Goal: Task Accomplishment & Management: Use online tool/utility

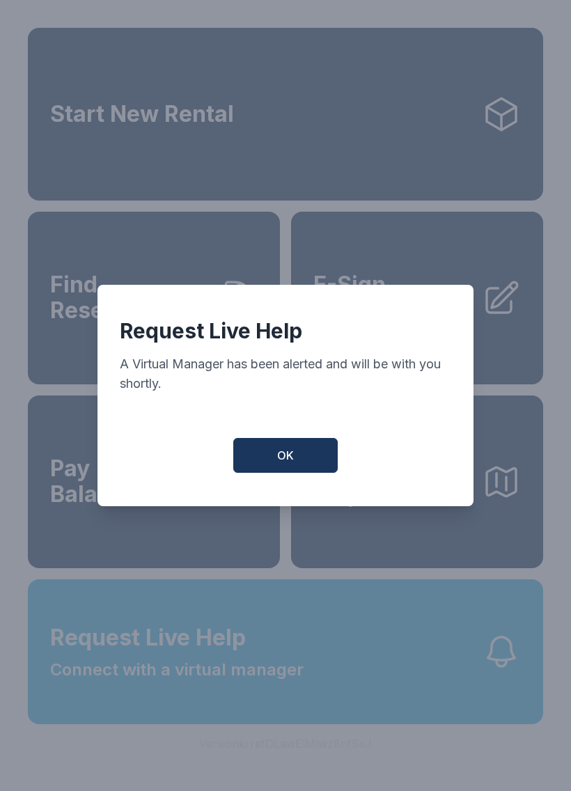
click at [307, 447] on button "OK" at bounding box center [285, 455] width 104 height 35
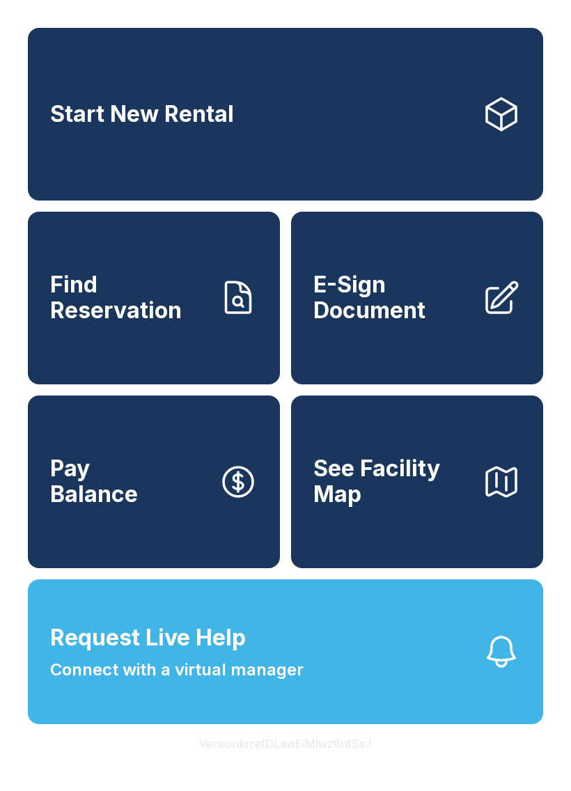
click at [247, 682] on span "Request Live Help Connect with a virtual manager" at bounding box center [177, 651] width 254 height 61
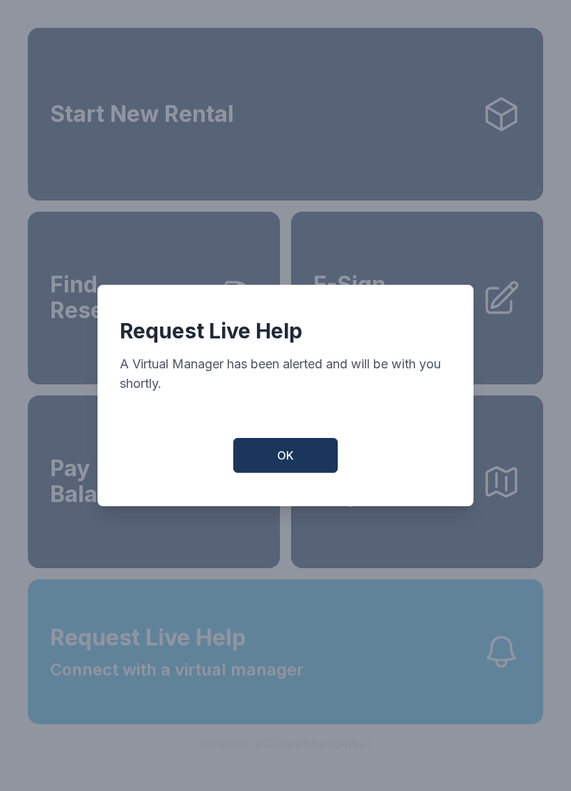
click at [293, 449] on button "OK" at bounding box center [285, 455] width 104 height 35
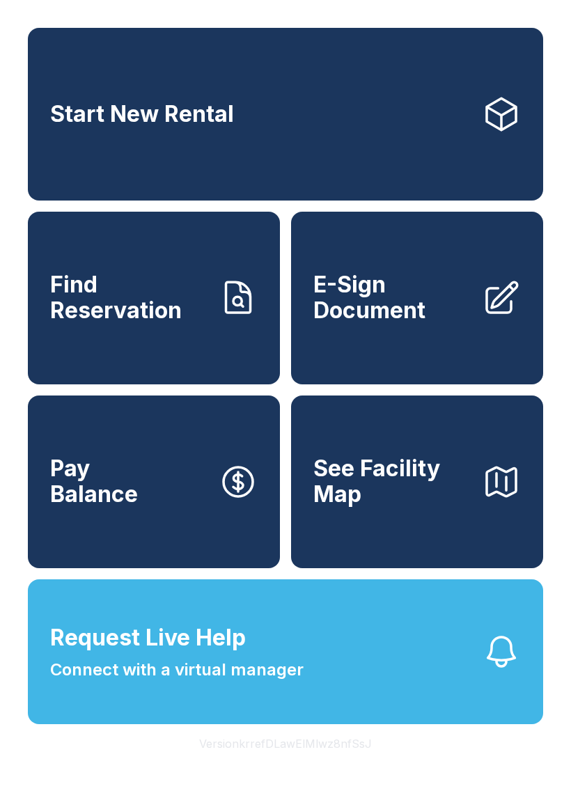
click at [268, 683] on span "Connect with a virtual manager" at bounding box center [177, 670] width 254 height 25
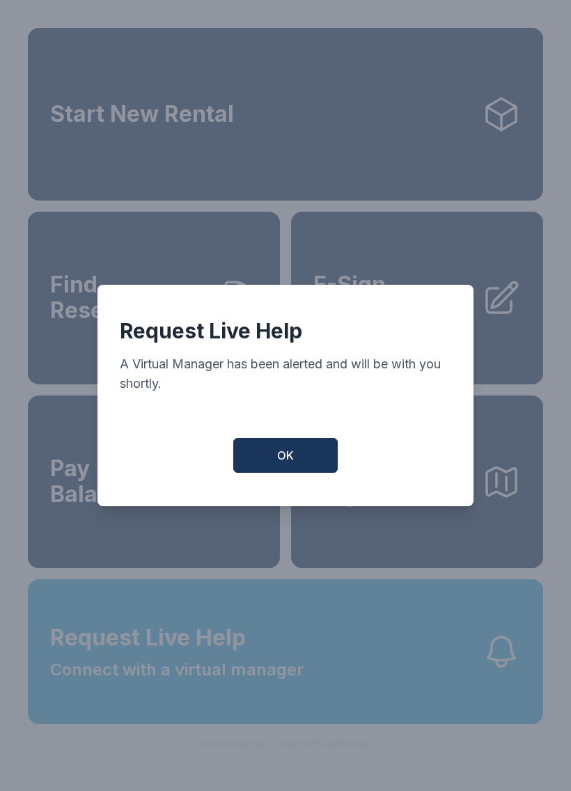
click at [269, 460] on button "OK" at bounding box center [285, 455] width 104 height 35
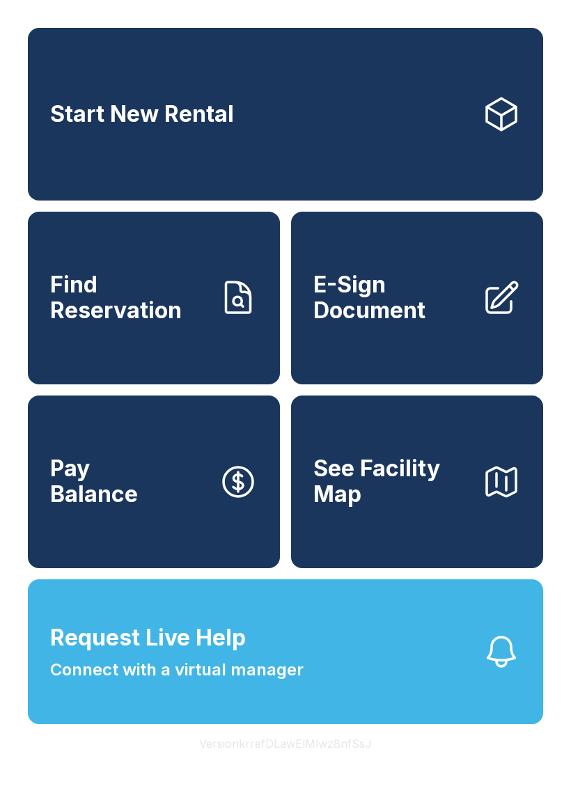
click at [242, 318] on icon at bounding box center [238, 298] width 39 height 39
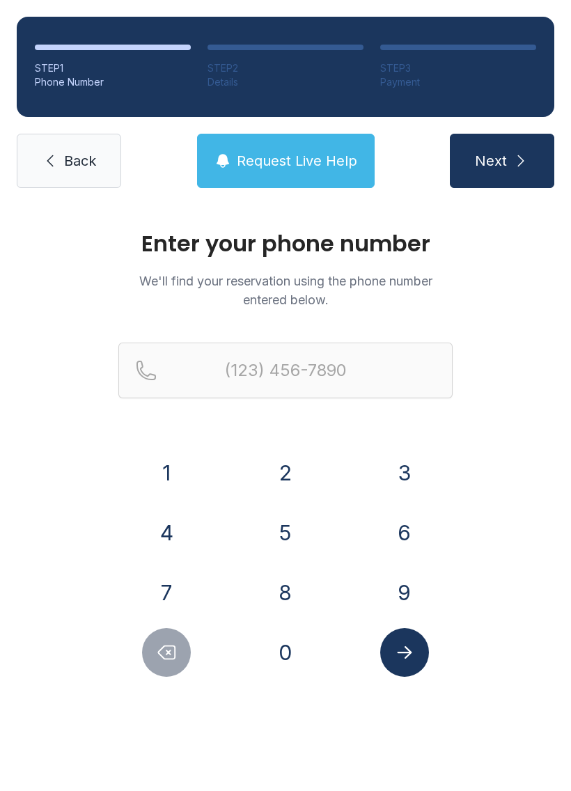
click at [294, 590] on button "8" at bounding box center [285, 592] width 49 height 49
click at [383, 522] on button "6" at bounding box center [404, 533] width 49 height 49
click at [173, 525] on button "4" at bounding box center [166, 533] width 49 height 49
click at [172, 525] on button "4" at bounding box center [166, 533] width 49 height 49
click at [270, 515] on button "5" at bounding box center [285, 533] width 49 height 49
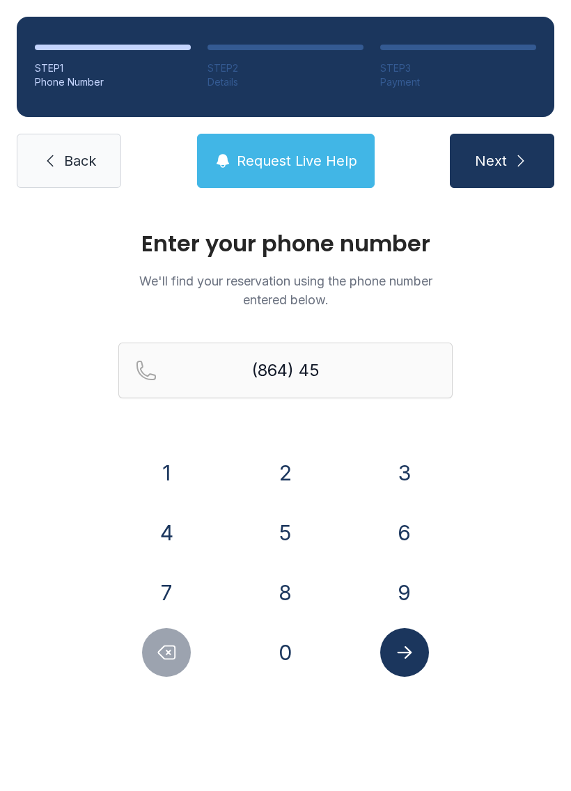
click at [281, 664] on button "0" at bounding box center [285, 652] width 49 height 49
click at [286, 465] on button "2" at bounding box center [285, 473] width 49 height 49
click at [384, 466] on button "3" at bounding box center [404, 473] width 49 height 49
click at [293, 658] on button "0" at bounding box center [285, 652] width 49 height 49
click at [396, 524] on button "6" at bounding box center [404, 533] width 49 height 49
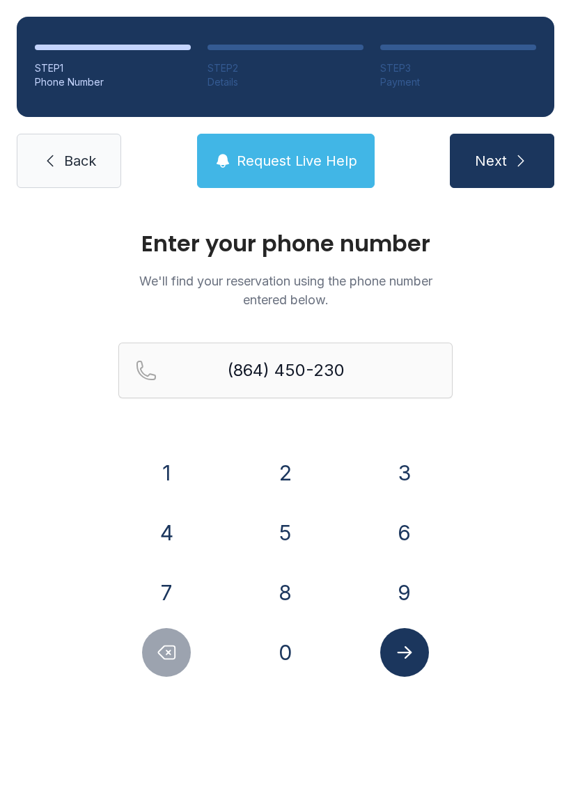
type input "[PHONE_NUMBER]"
click at [417, 648] on button "Submit lookup form" at bounding box center [404, 652] width 49 height 49
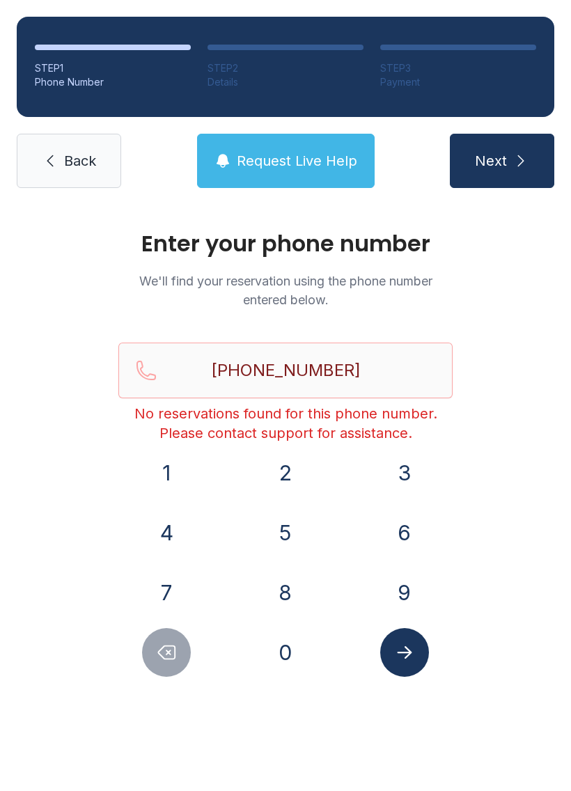
click at [313, 159] on span "Request Live Help" at bounding box center [297, 161] width 121 height 20
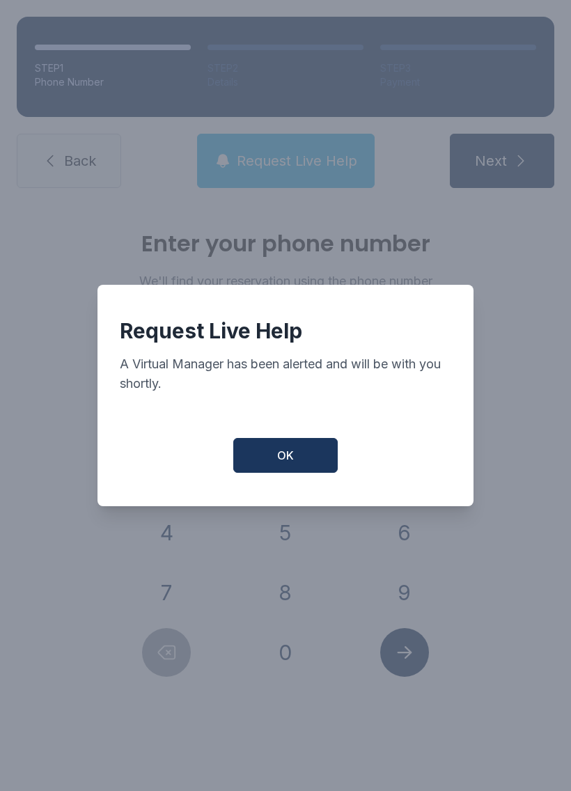
click at [290, 456] on span "OK" at bounding box center [285, 455] width 17 height 17
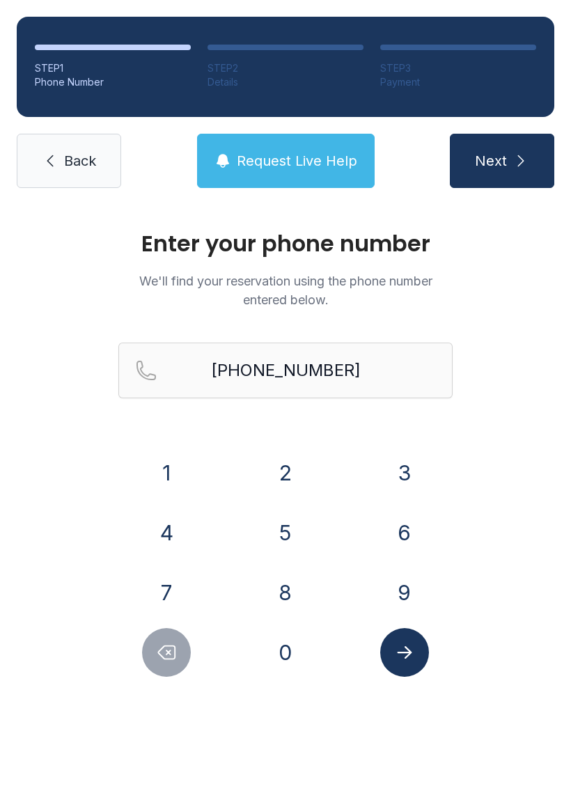
click at [58, 141] on link "Back" at bounding box center [69, 161] width 104 height 54
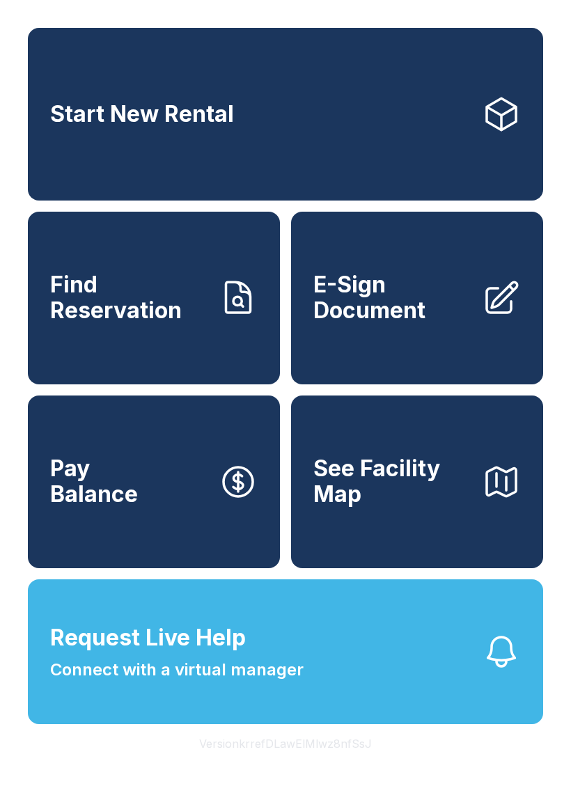
click at [432, 308] on span "E-Sign Document" at bounding box center [391, 297] width 157 height 51
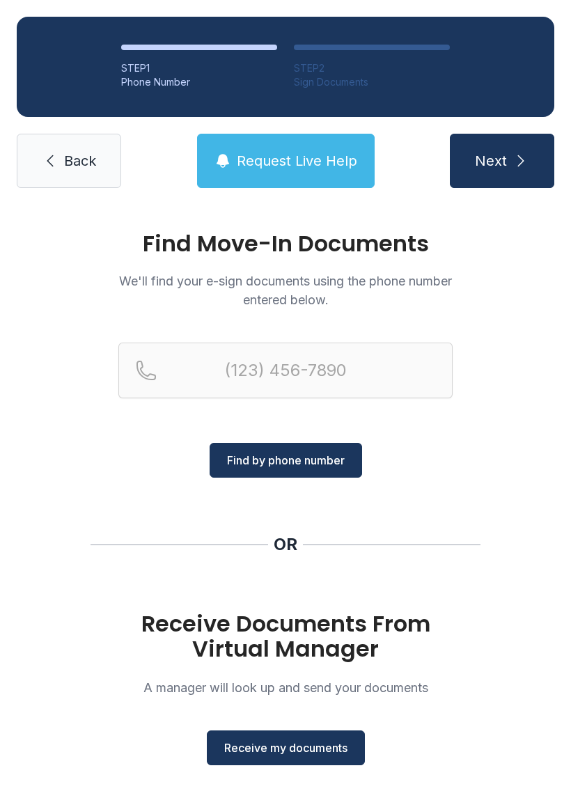
click at [283, 743] on span "Receive my documents" at bounding box center [285, 748] width 123 height 17
